Goal: Information Seeking & Learning: Learn about a topic

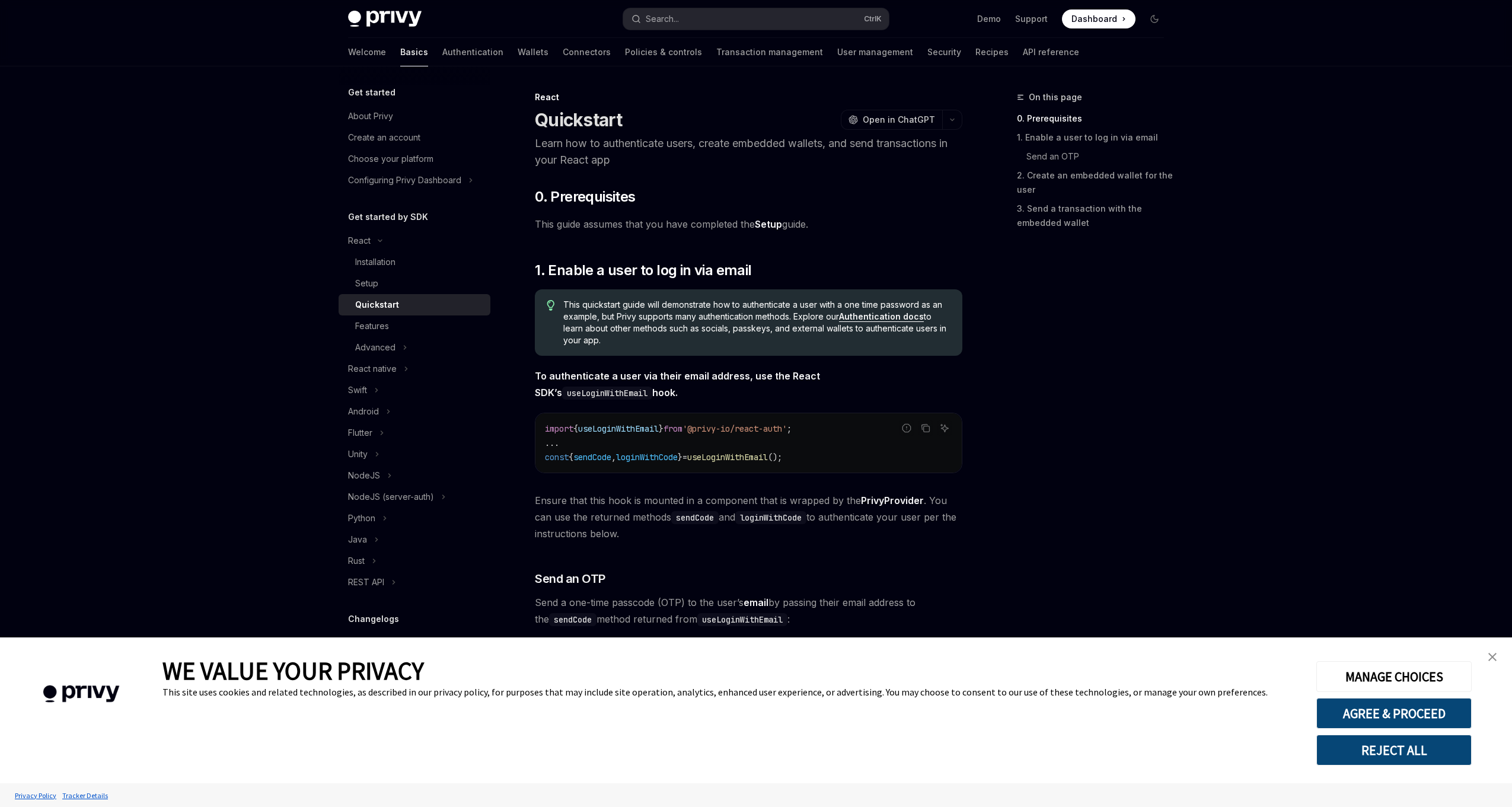
click at [1491, 657] on img "close banner" at bounding box center [1493, 657] width 9 height 9
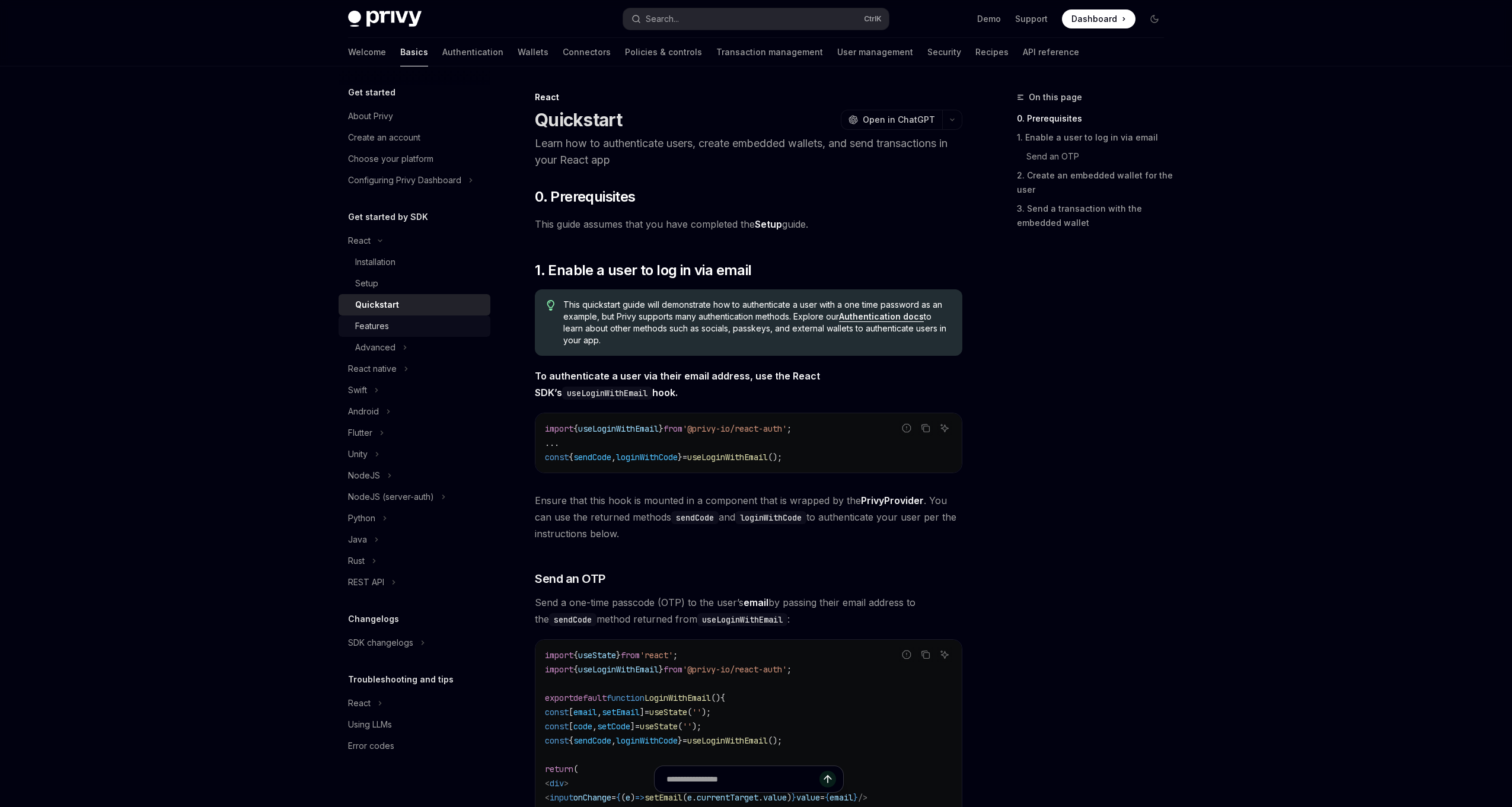
click at [395, 325] on div "Features" at bounding box center [419, 326] width 128 height 14
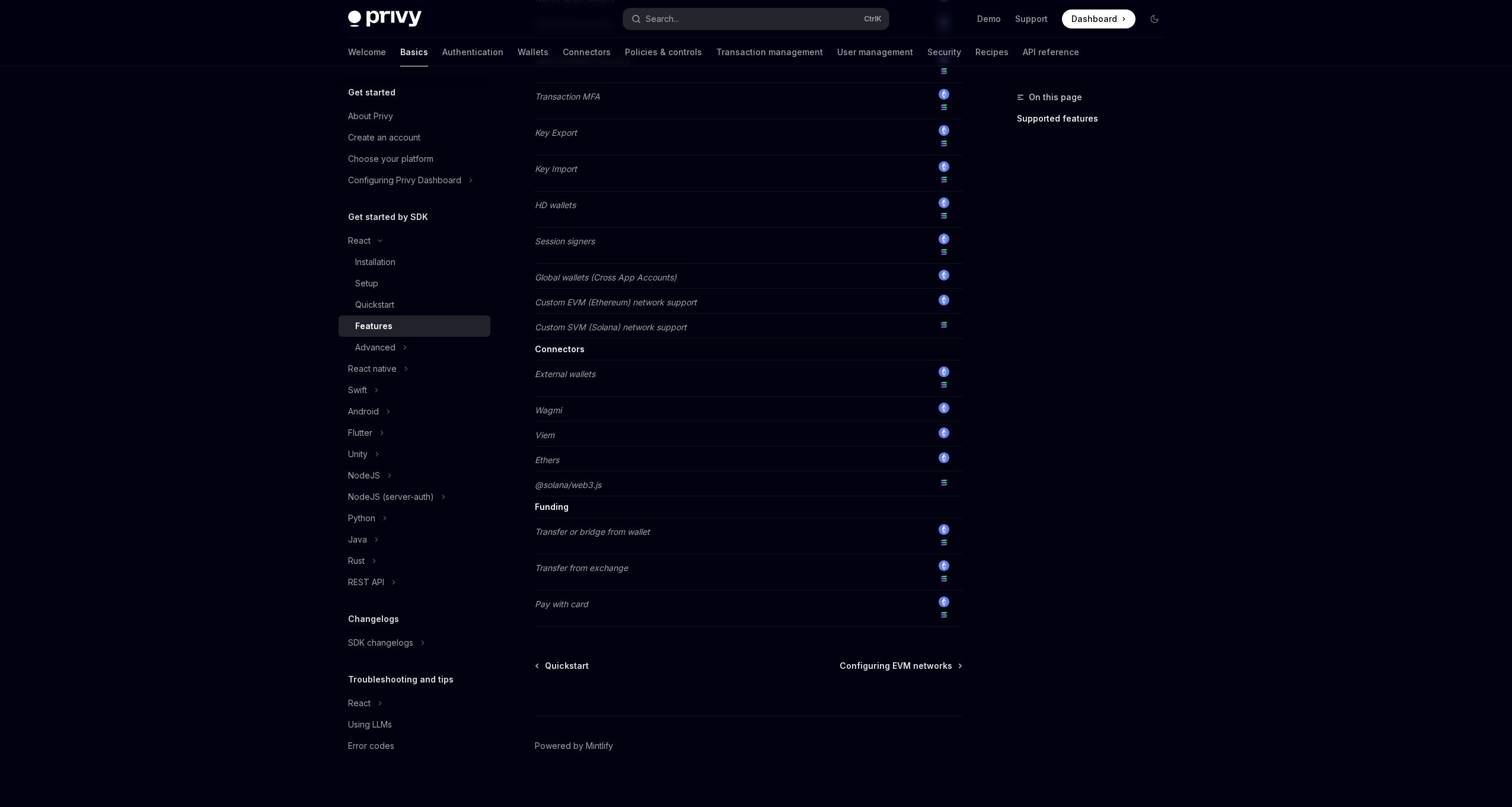
scroll to position [684, 0]
click at [431, 348] on button "Advanced" at bounding box center [415, 347] width 152 height 21
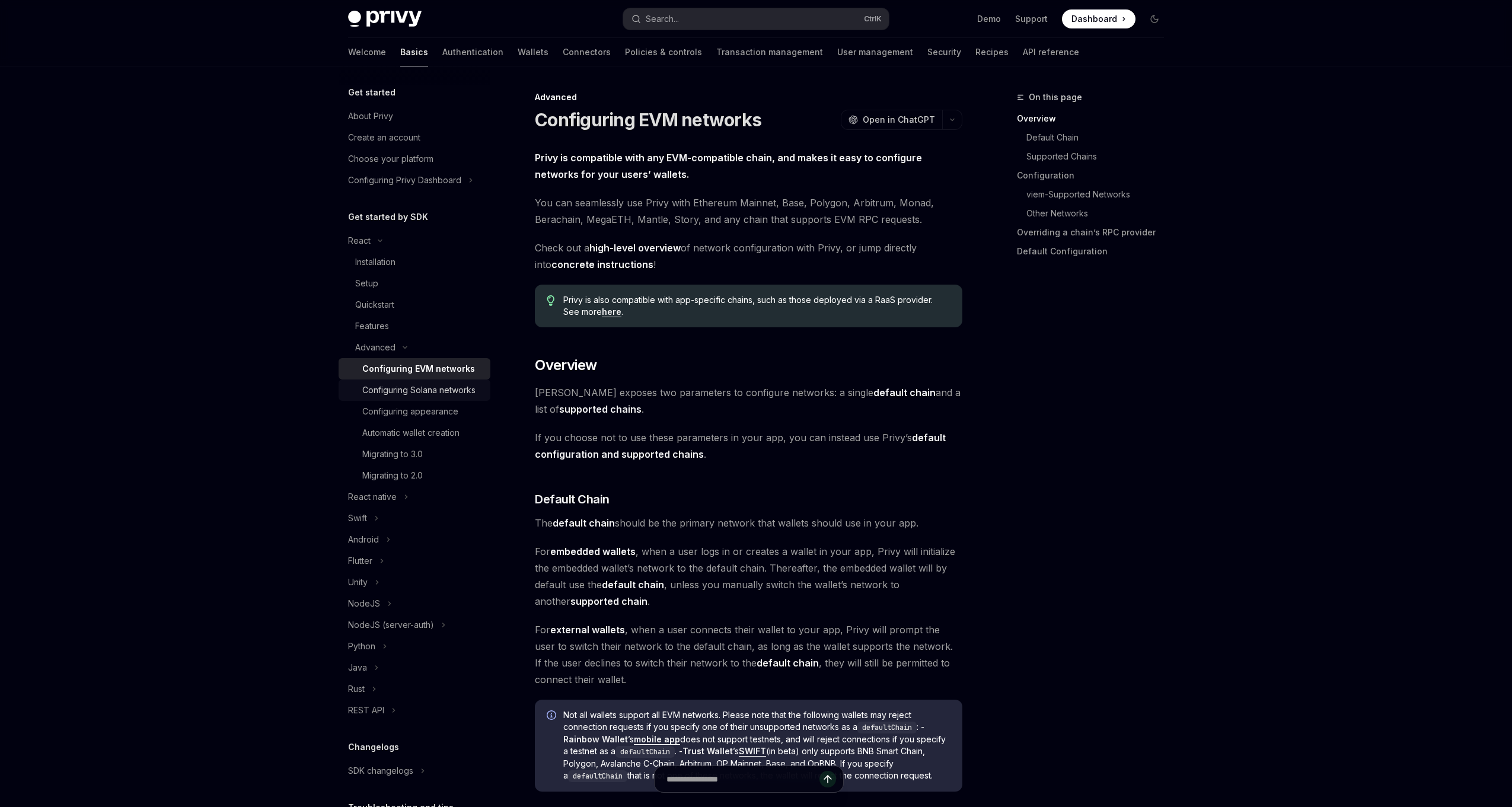
click at [441, 394] on div "Configuring Solana networks" at bounding box center [419, 390] width 113 height 14
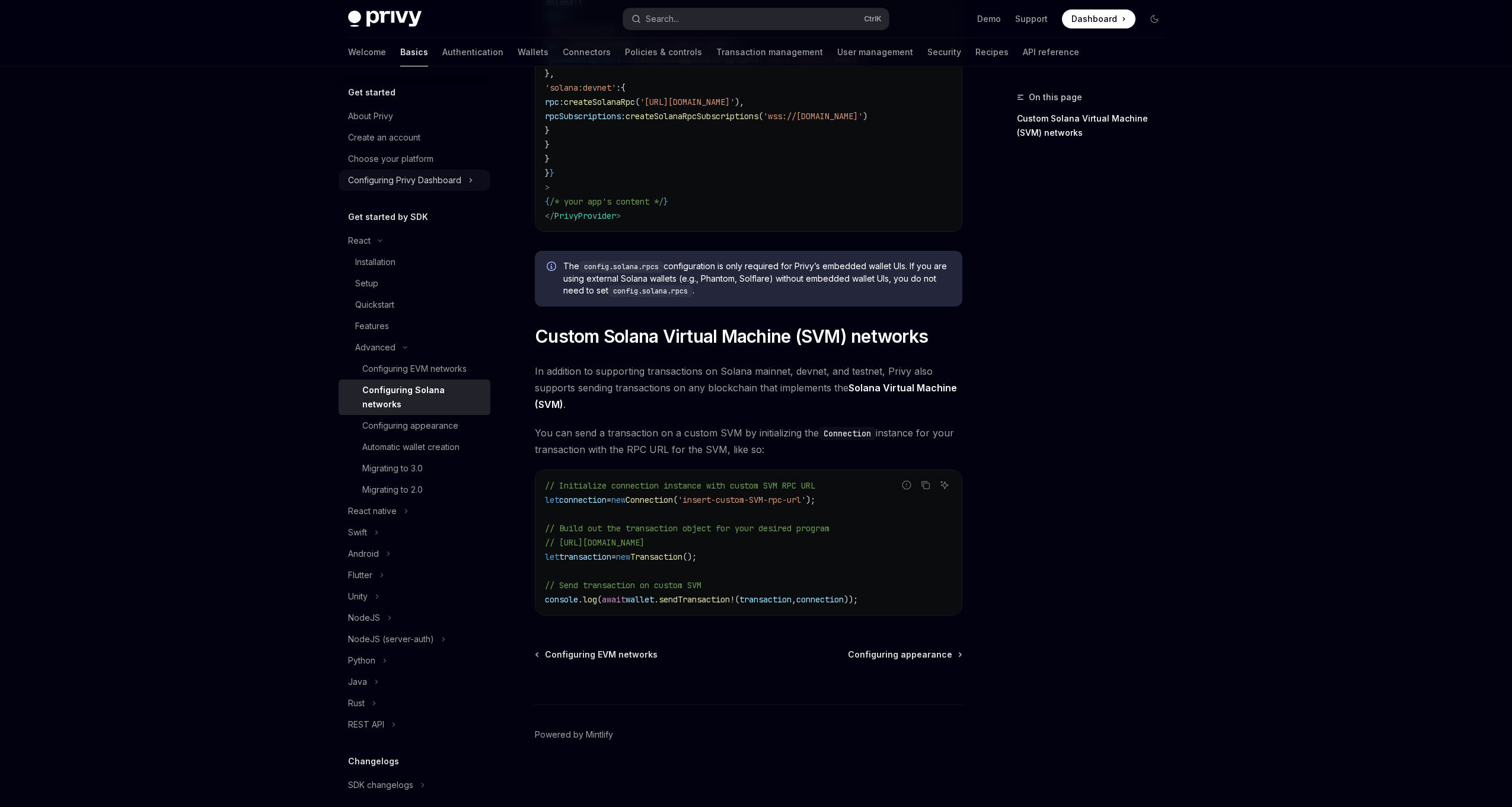
click at [448, 178] on div "Configuring Privy Dashboard" at bounding box center [404, 180] width 113 height 14
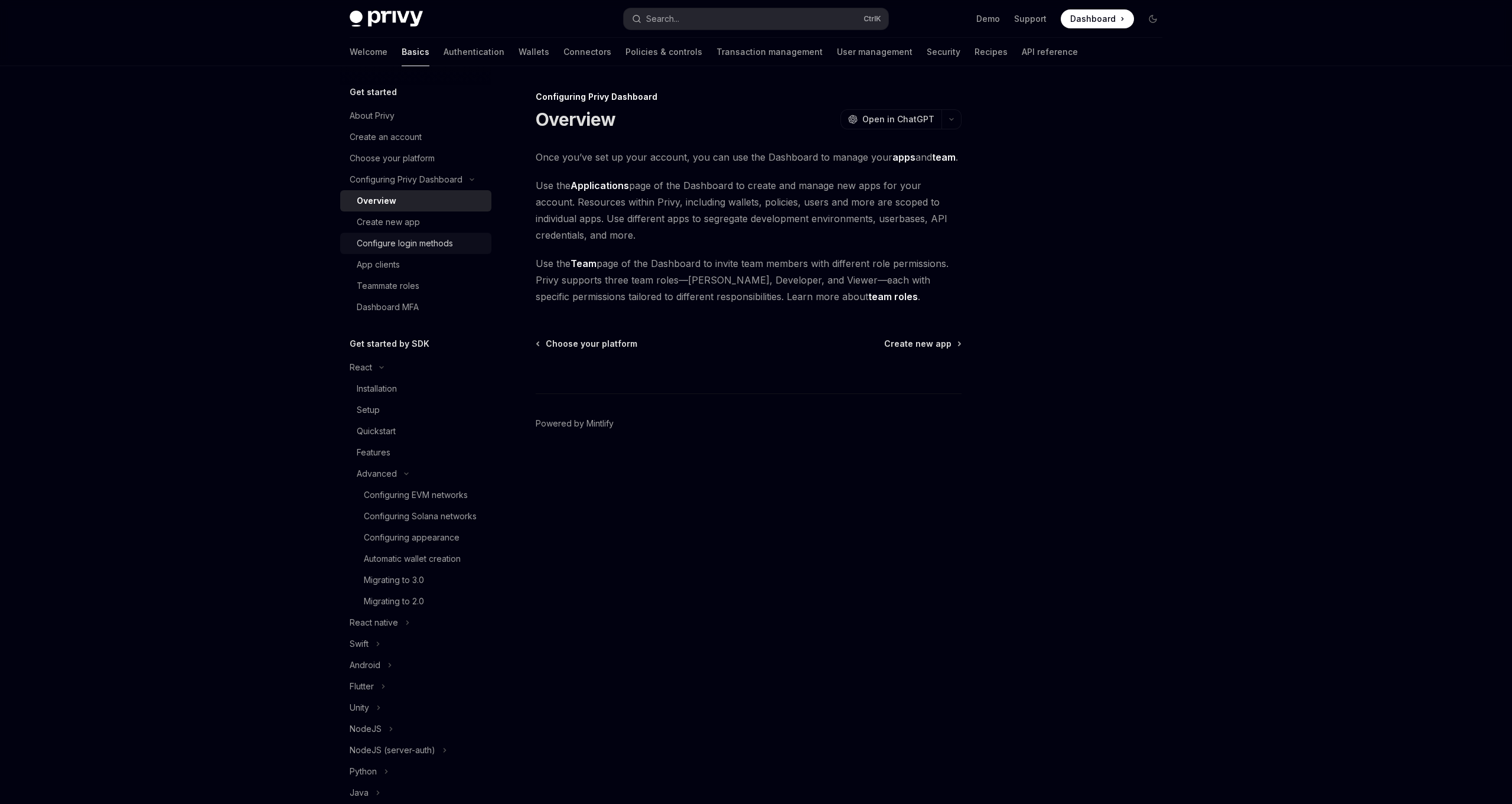
click at [435, 240] on div "Configure login methods" at bounding box center [405, 243] width 96 height 14
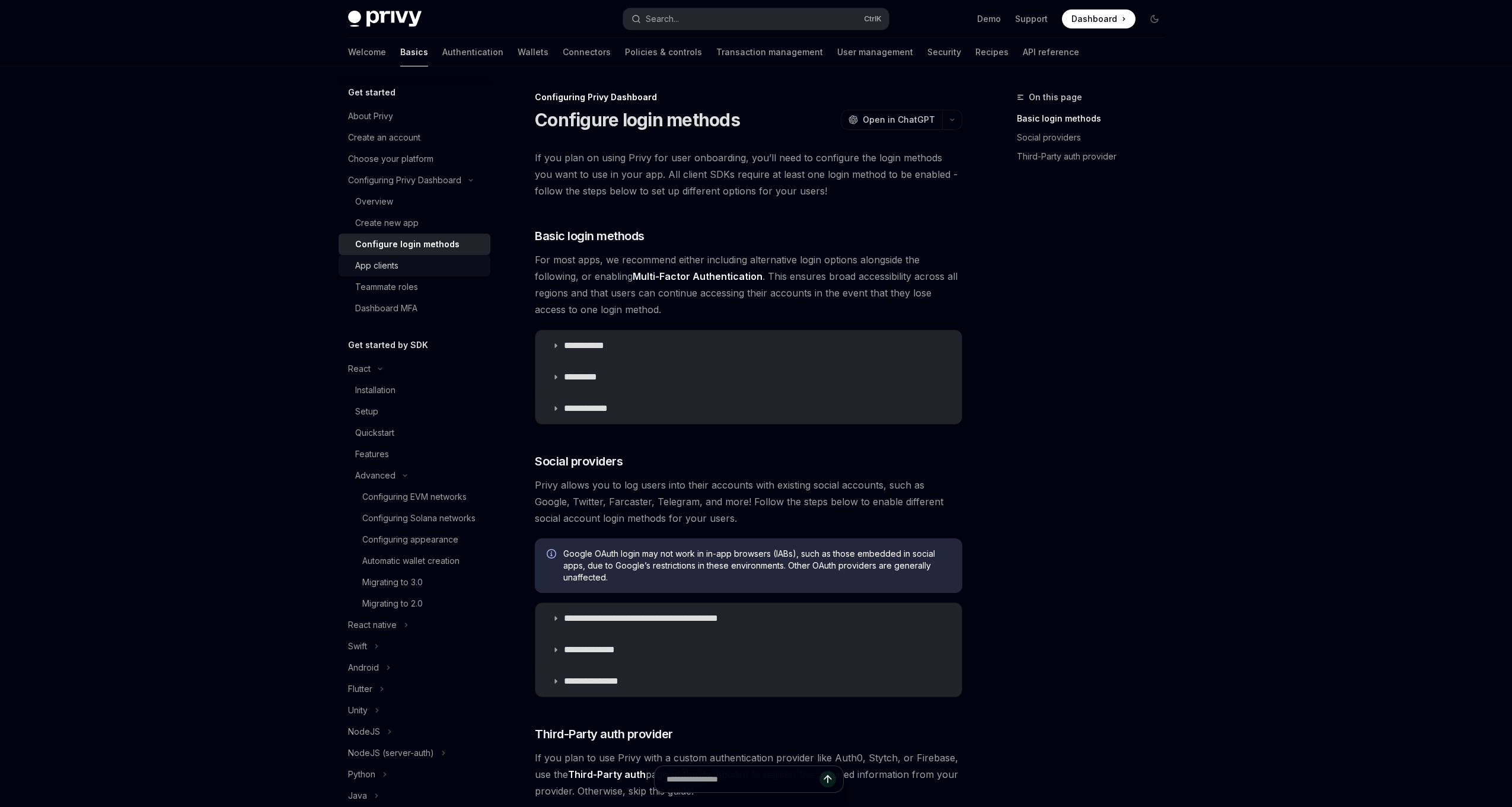
click at [429, 269] on div "App clients" at bounding box center [419, 265] width 128 height 14
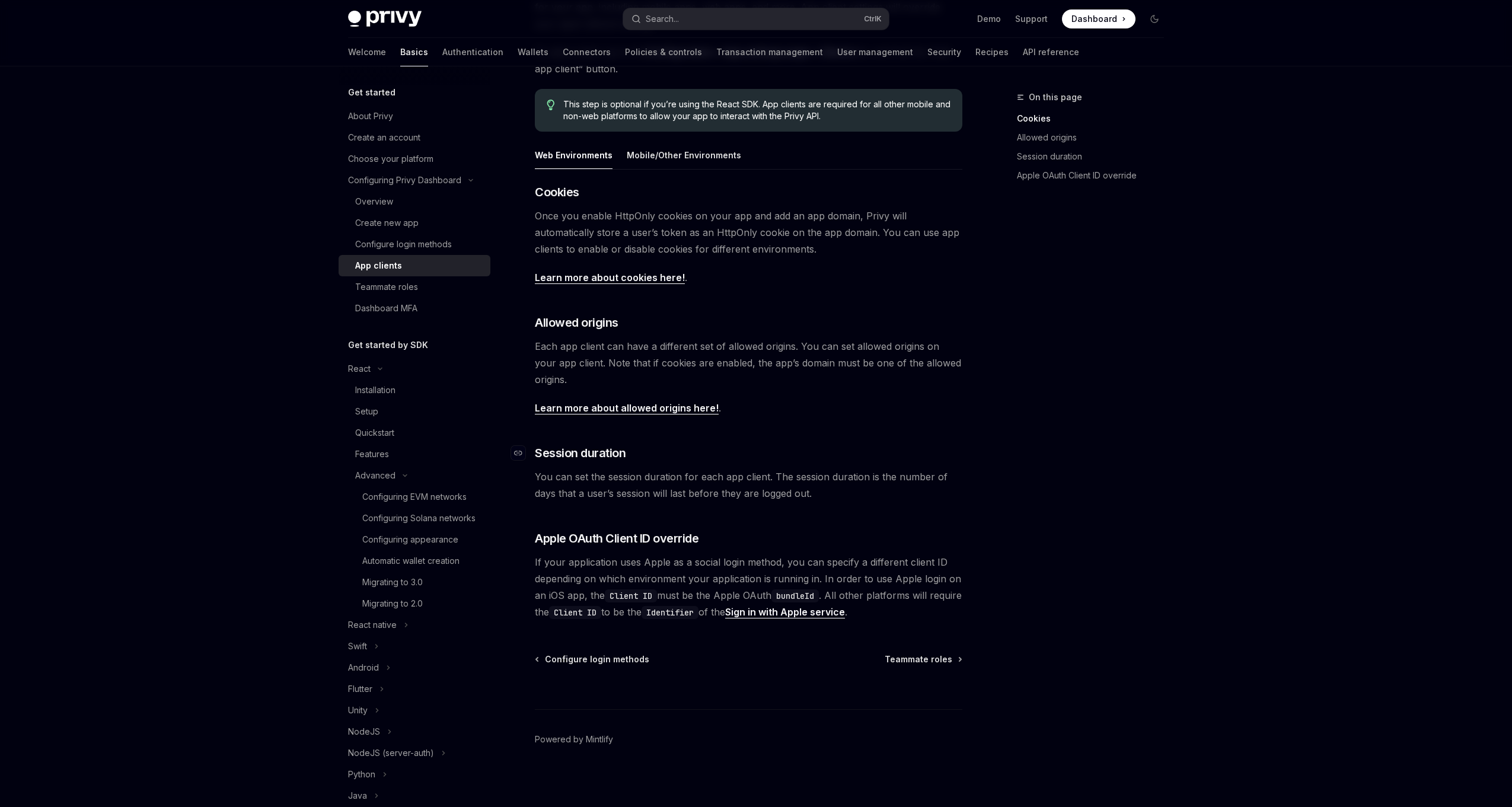
scroll to position [171, 0]
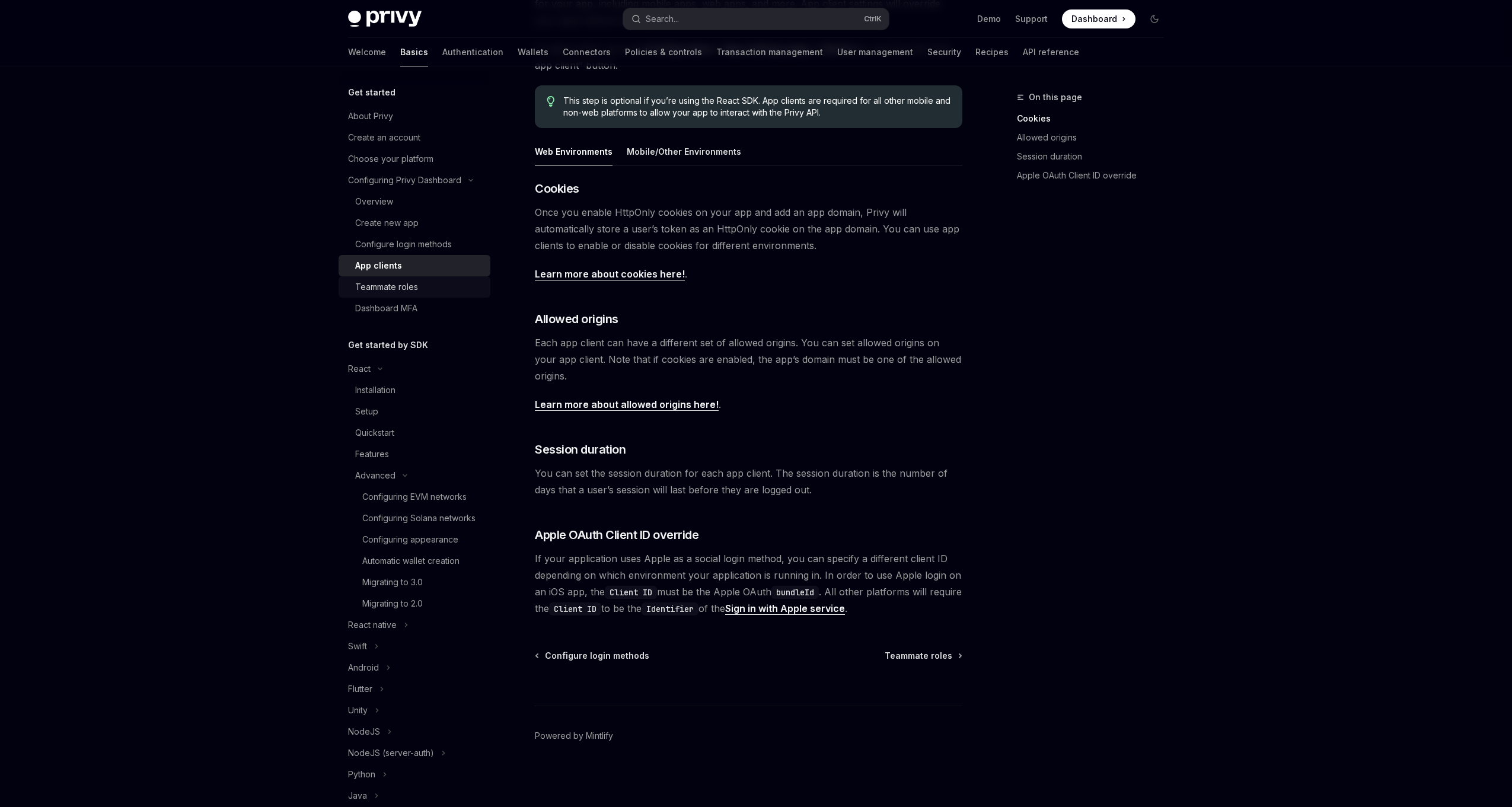
click at [403, 293] on div "Teammate roles" at bounding box center [386, 287] width 63 height 14
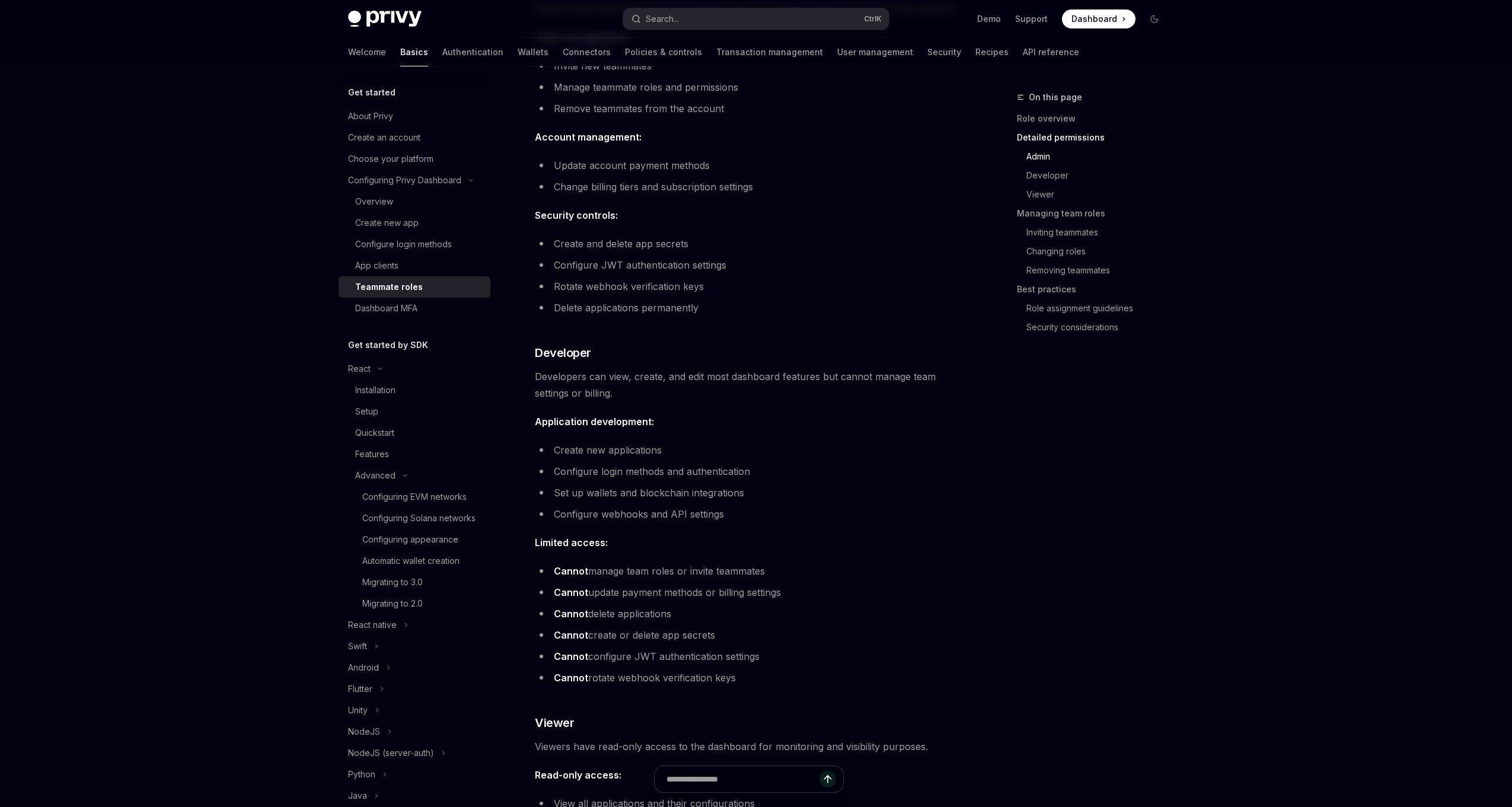
scroll to position [522, 0]
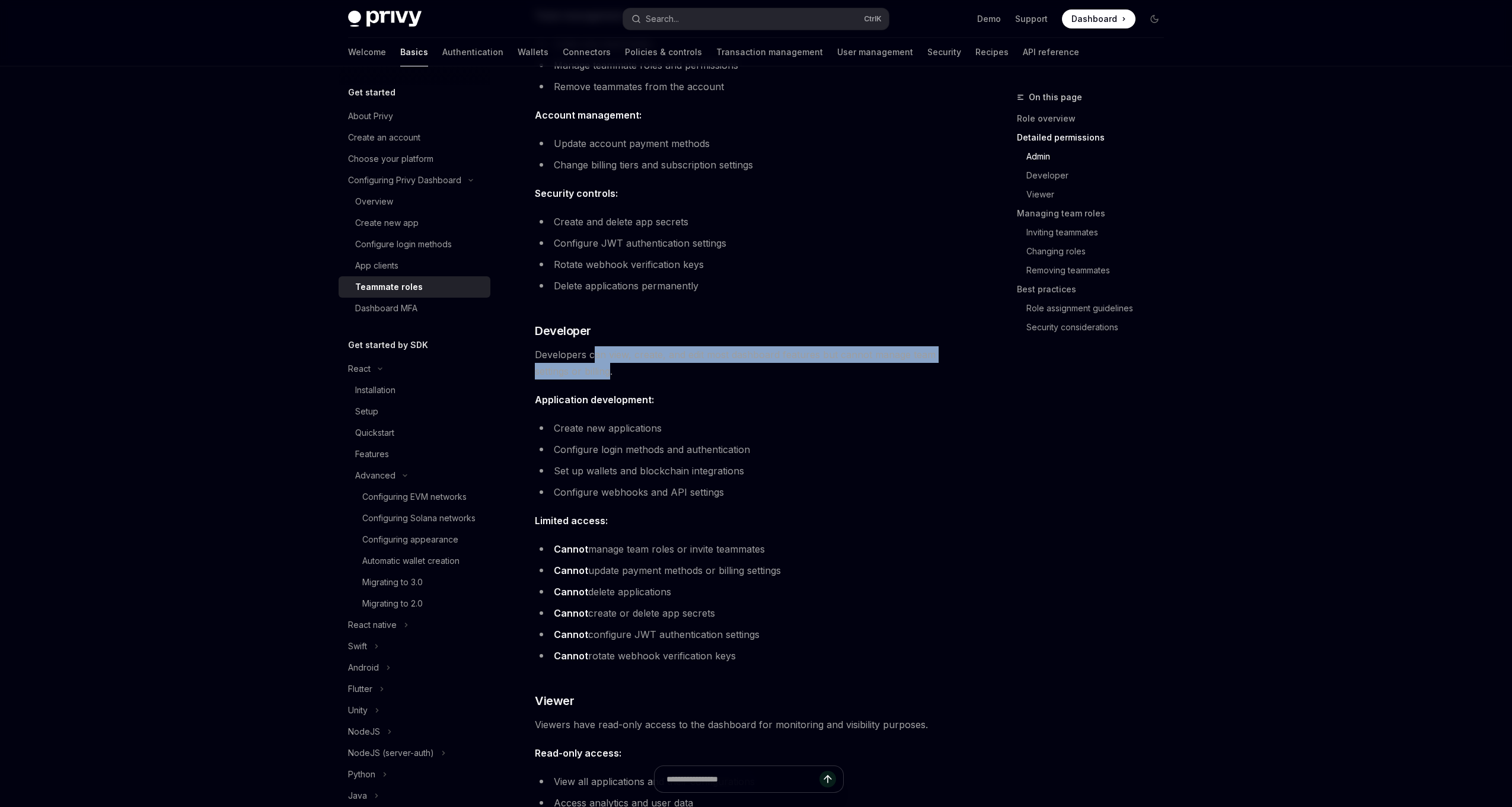
drag, startPoint x: 592, startPoint y: 321, endPoint x: 612, endPoint y: 340, distance: 27.6
click at [611, 347] on span "Developers can view, create, and edit most dashboard features but cannot manage…" at bounding box center [748, 363] width 427 height 33
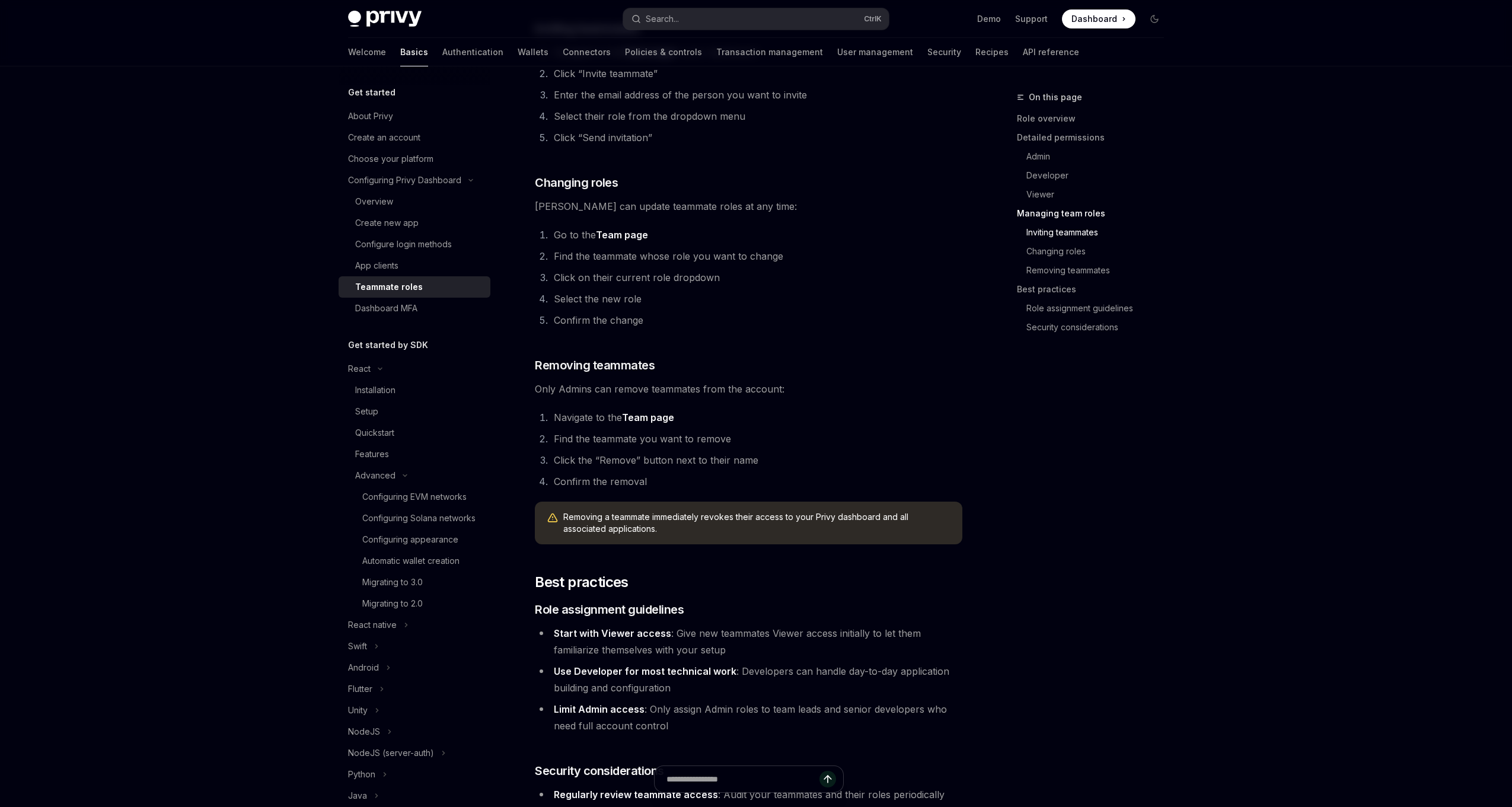
scroll to position [1565, 0]
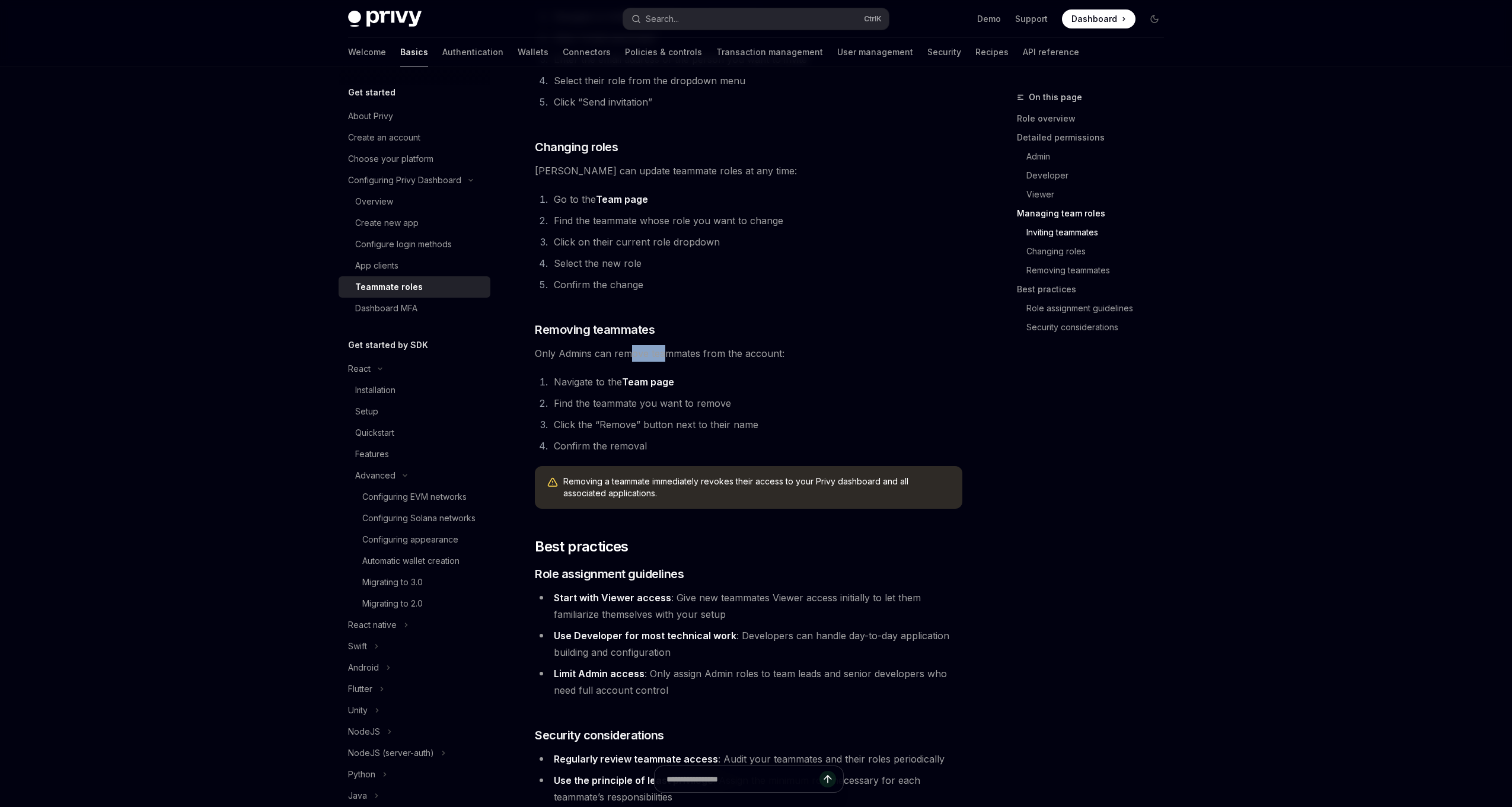
drag, startPoint x: 631, startPoint y: 323, endPoint x: 709, endPoint y: 339, distance: 79.6
click at [669, 345] on span "Only Admins can remove teammates from the account:" at bounding box center [748, 353] width 427 height 17
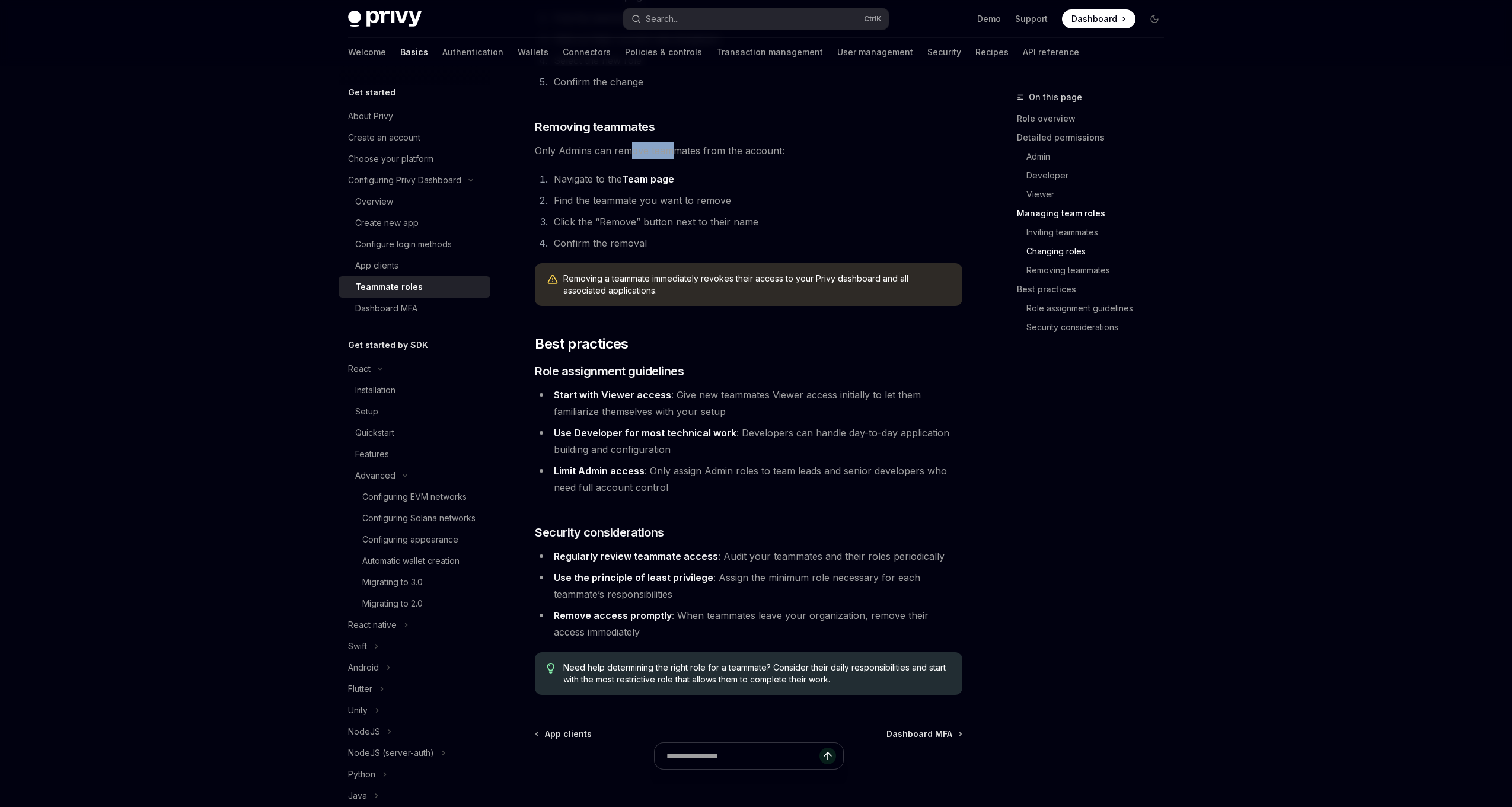
scroll to position [1818, 0]
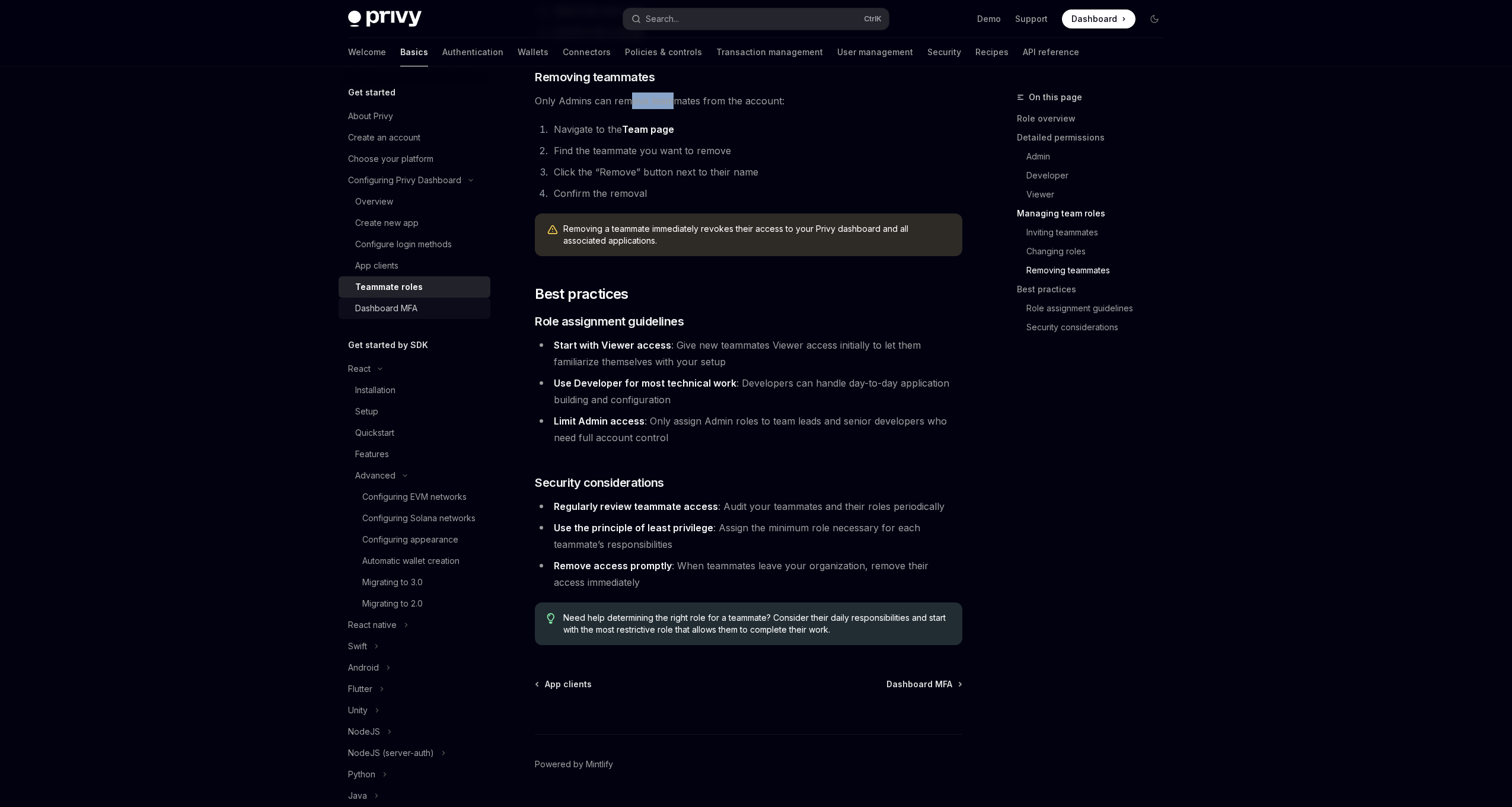
click at [421, 306] on div "Dashboard MFA" at bounding box center [419, 308] width 128 height 14
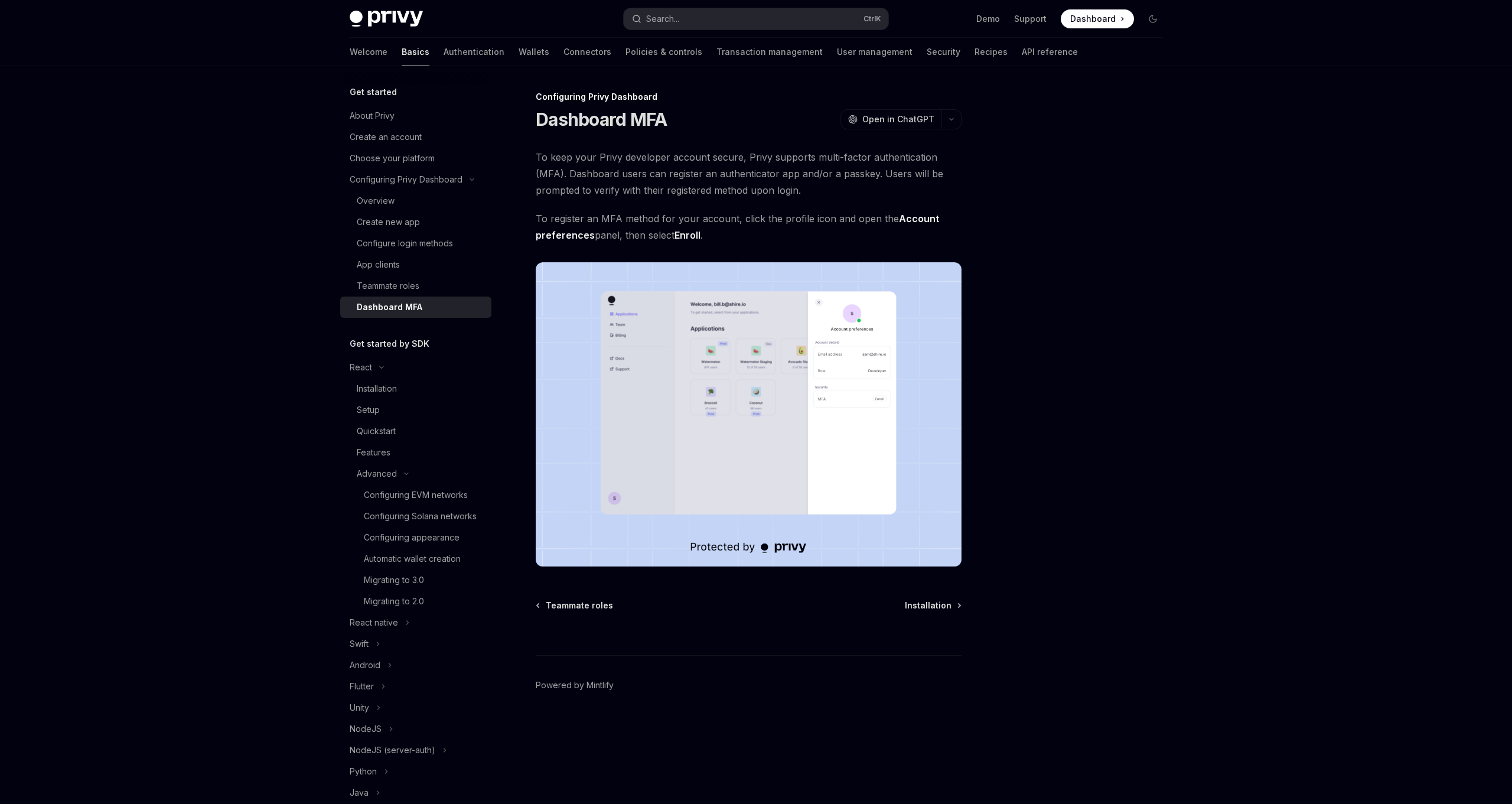
type textarea "*"
